Goal: Task Accomplishment & Management: Manage account settings

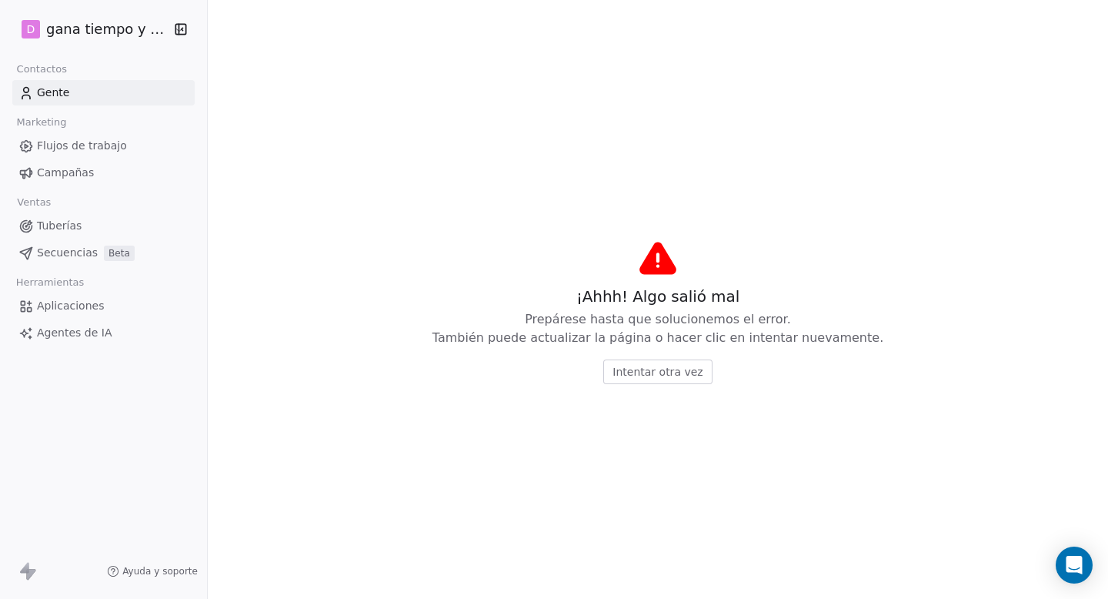
click at [60, 92] on font "Gente" at bounding box center [53, 92] width 32 height 12
click at [103, 27] on html "D gana tiempo y dinero Contactos Gente Marketing Flujos de trabajo Campañas Ven…" at bounding box center [554, 299] width 1108 height 599
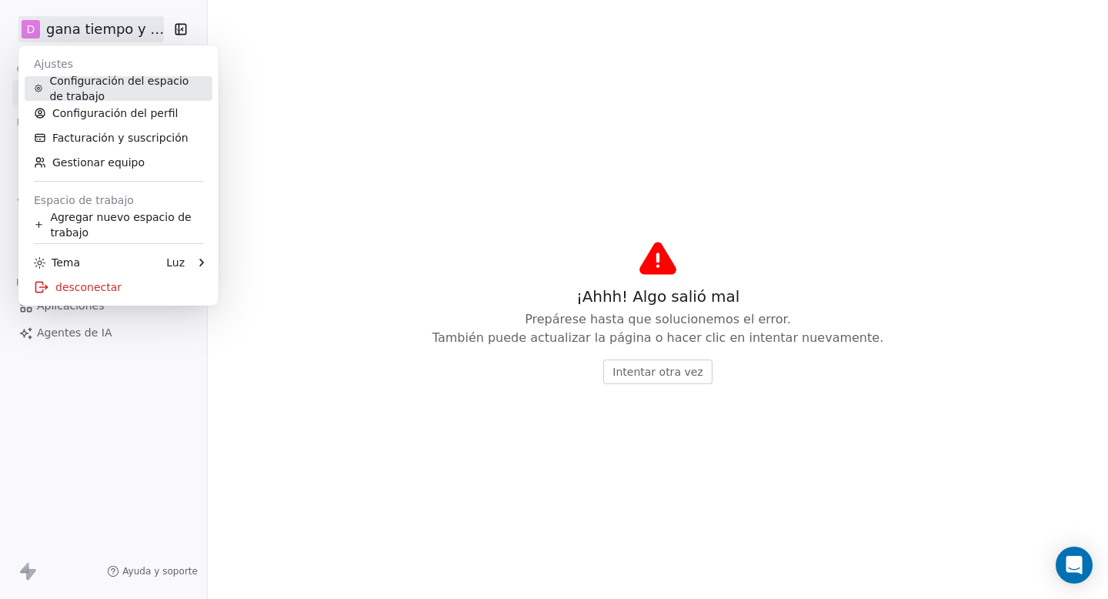
click at [82, 86] on font "Configuración del espacio de trabajo" at bounding box center [118, 89] width 139 height 28
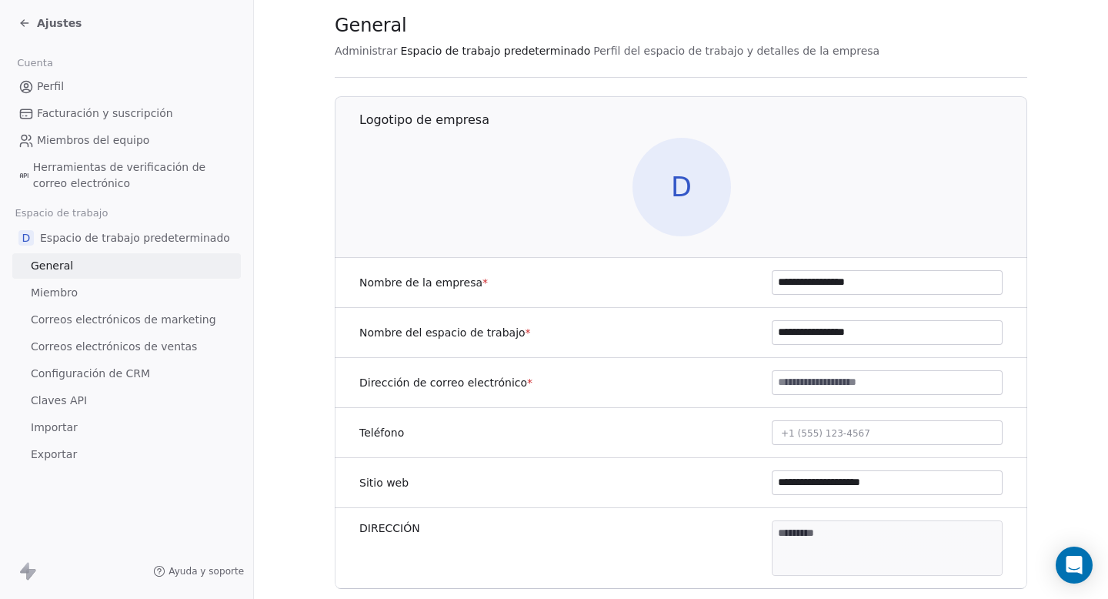
scroll to position [36, 0]
click at [58, 400] on font "Claves API" at bounding box center [59, 400] width 56 height 12
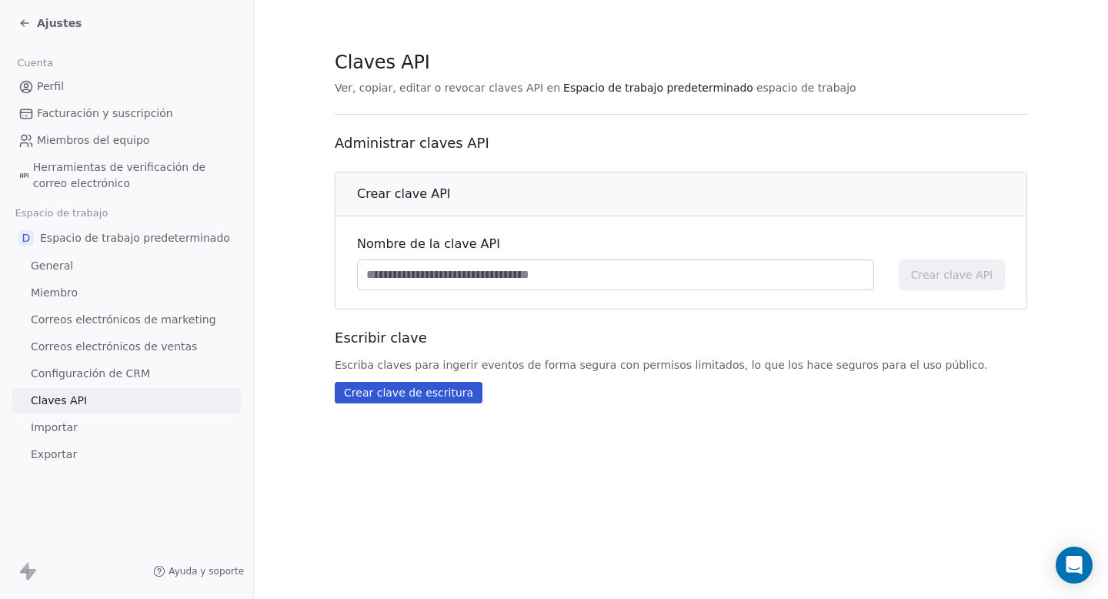
click at [55, 425] on font "Importar" at bounding box center [54, 427] width 47 height 12
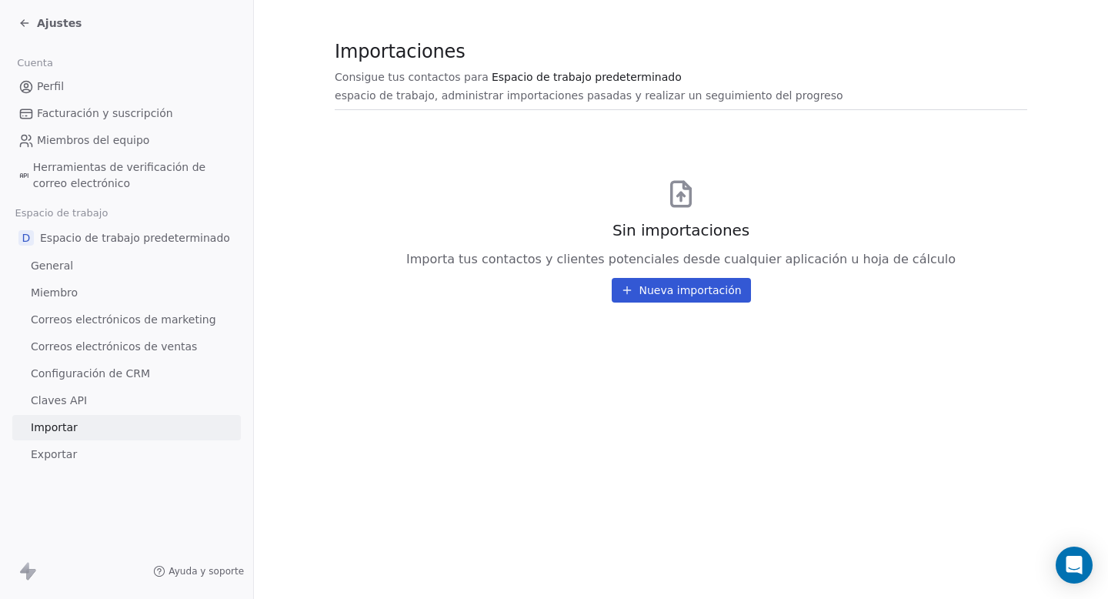
click at [117, 373] on font "Configuración de CRM" at bounding box center [90, 373] width 119 height 12
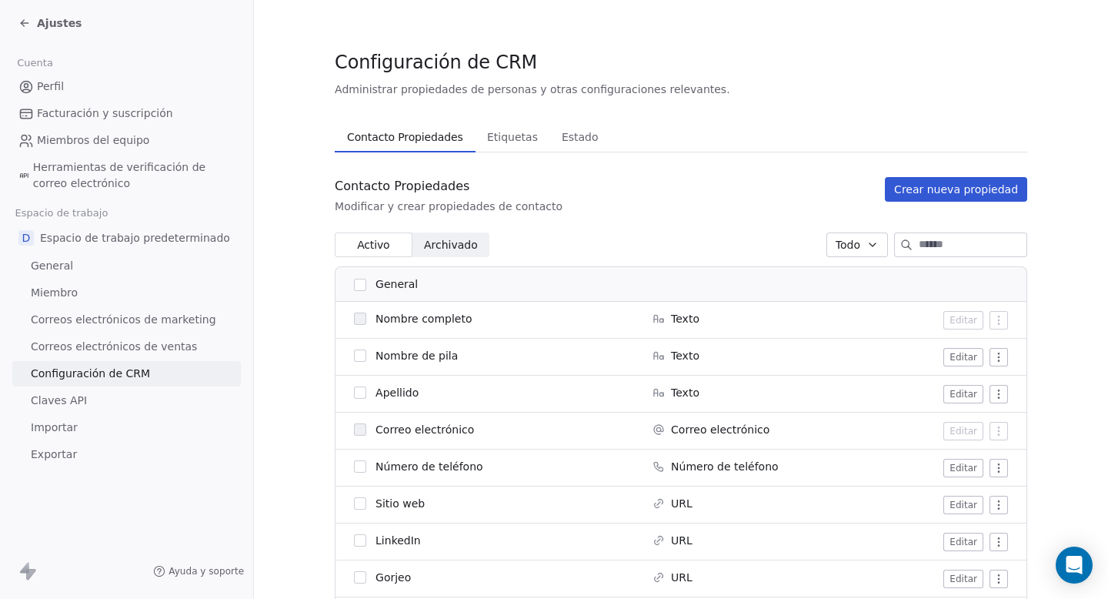
click at [947, 189] on font "Crear nueva propiedad" at bounding box center [956, 189] width 124 height 12
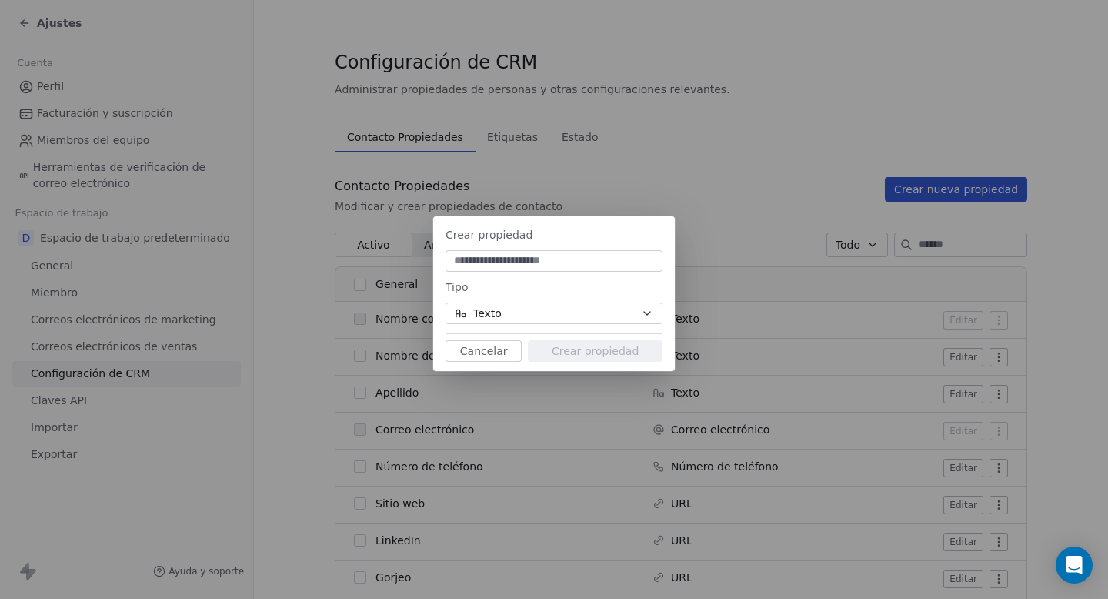
click at [646, 316] on icon "button" at bounding box center [647, 313] width 12 height 12
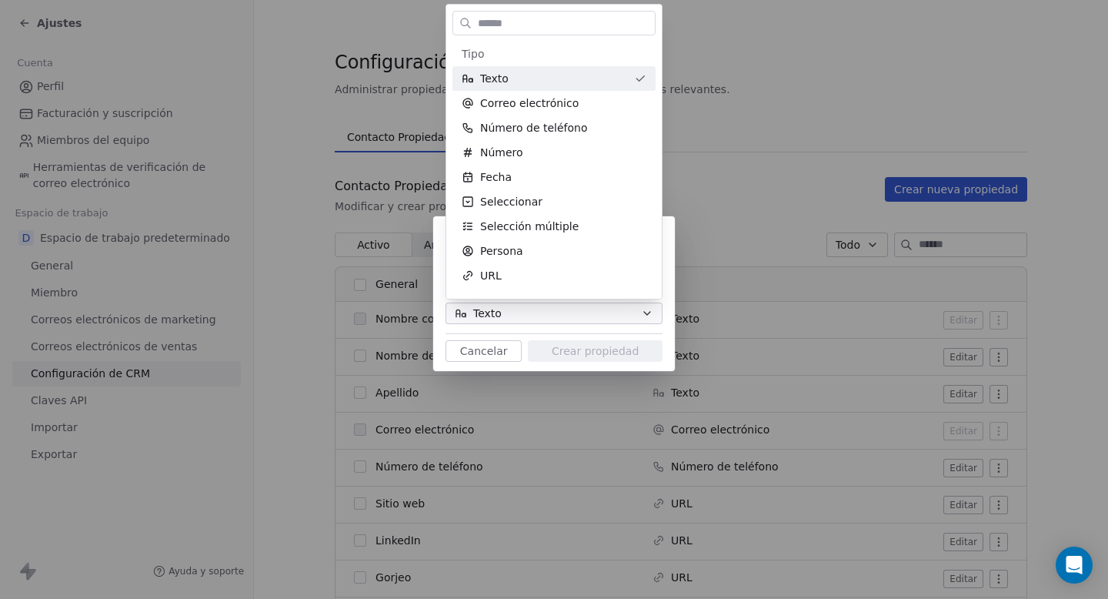
click at [785, 96] on div "Crear propiedad Tipo Texto Cancelar Crear propiedad" at bounding box center [554, 299] width 1108 height 599
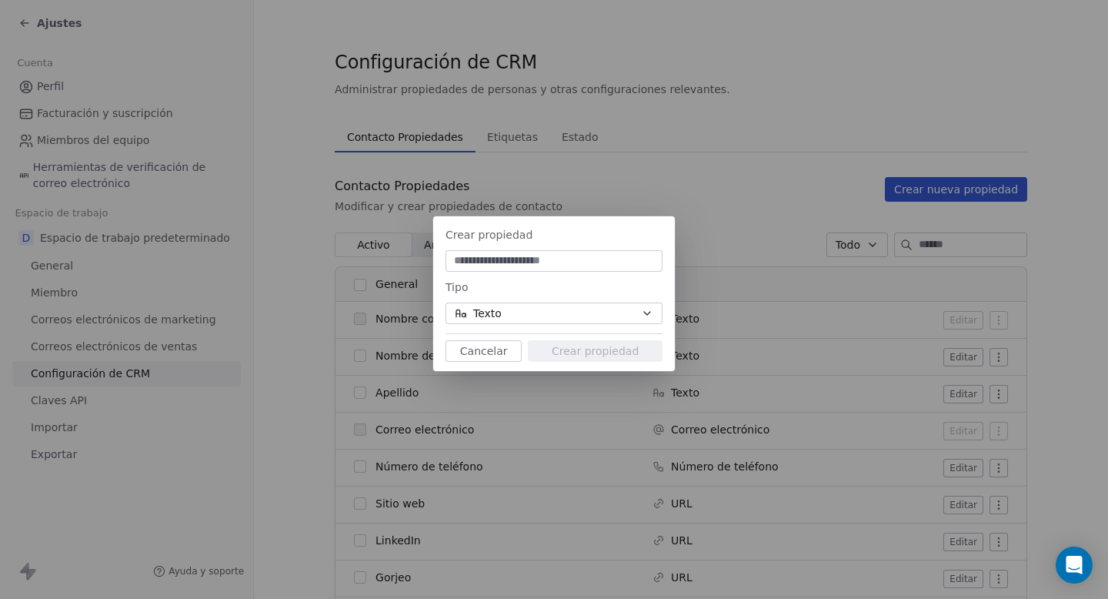
click at [494, 348] on font "Cancelar" at bounding box center [484, 351] width 48 height 12
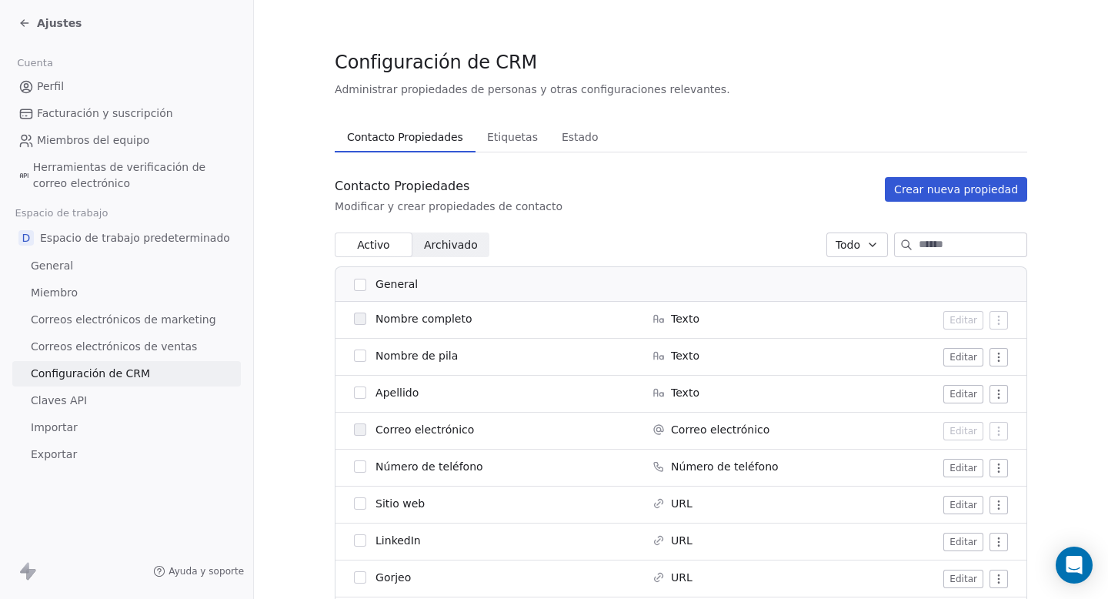
click at [92, 172] on font "Herramientas de verificación de correo electrónico" at bounding box center [119, 175] width 172 height 28
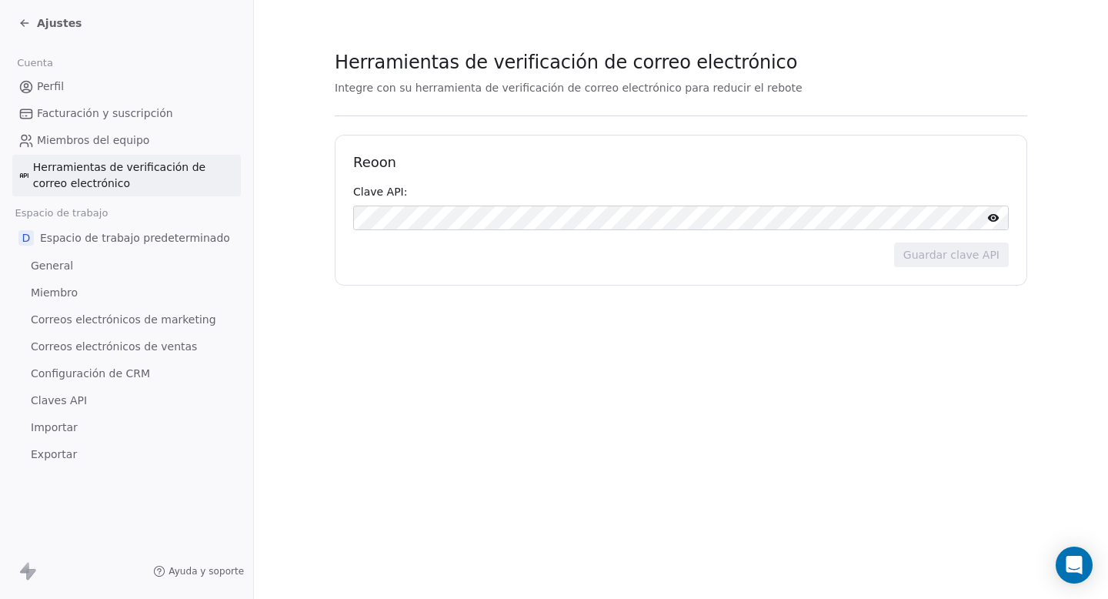
click at [86, 138] on font "Miembros del equipo" at bounding box center [93, 140] width 112 height 12
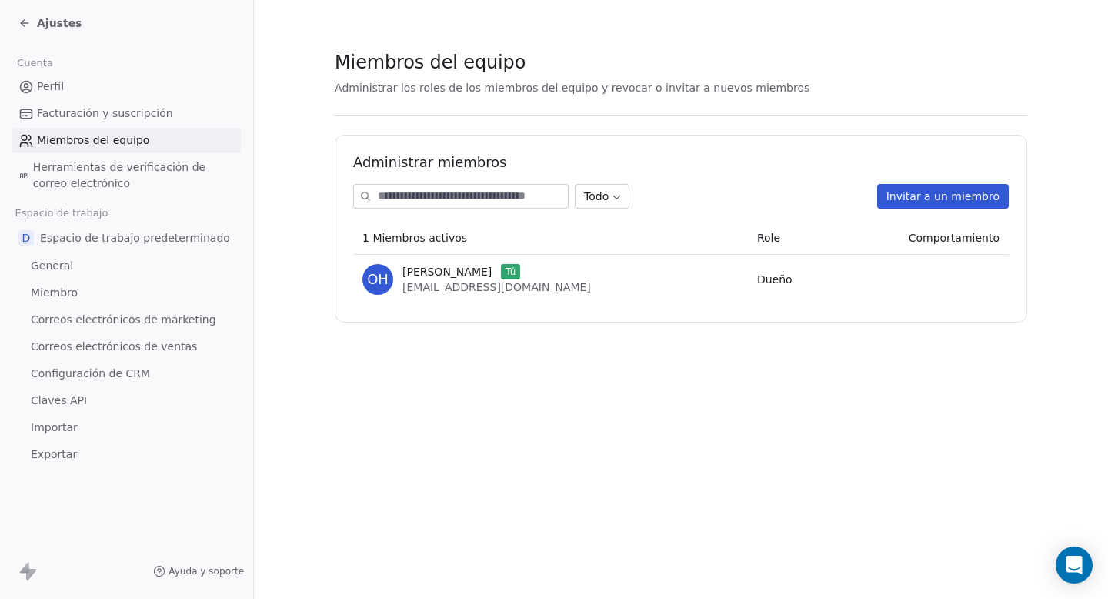
click at [88, 114] on font "Facturación y suscripción" at bounding box center [105, 113] width 136 height 12
